Goal: Browse casually

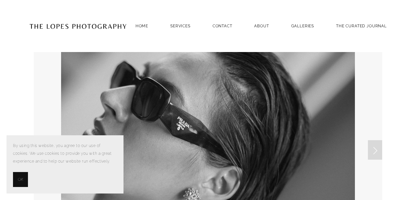
click at [23, 176] on span "OK" at bounding box center [20, 179] width 5 height 8
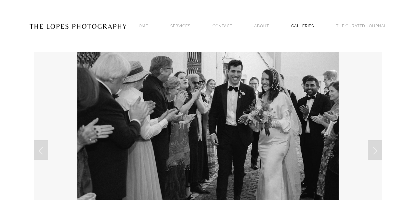
click at [308, 25] on link "GALLERIES" at bounding box center [302, 25] width 23 height 9
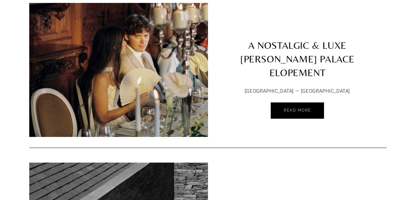
scroll to position [421, 0]
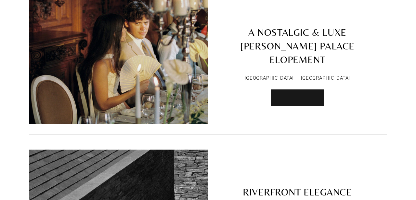
click at [296, 95] on span "Read More" at bounding box center [297, 97] width 27 height 5
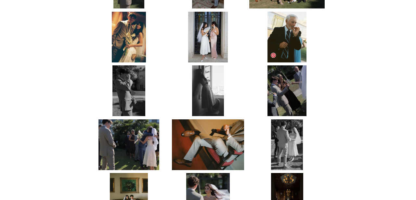
scroll to position [592, 0]
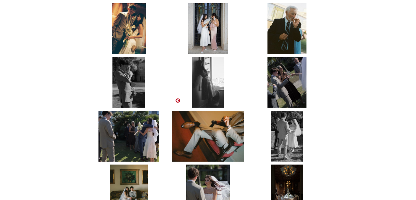
click at [211, 130] on img at bounding box center [208, 136] width 72 height 51
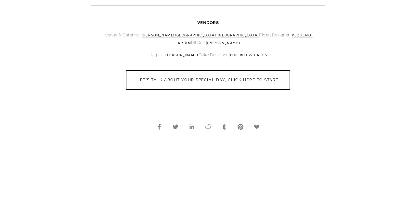
scroll to position [1466, 0]
